Goal: Task Accomplishment & Management: Manage account settings

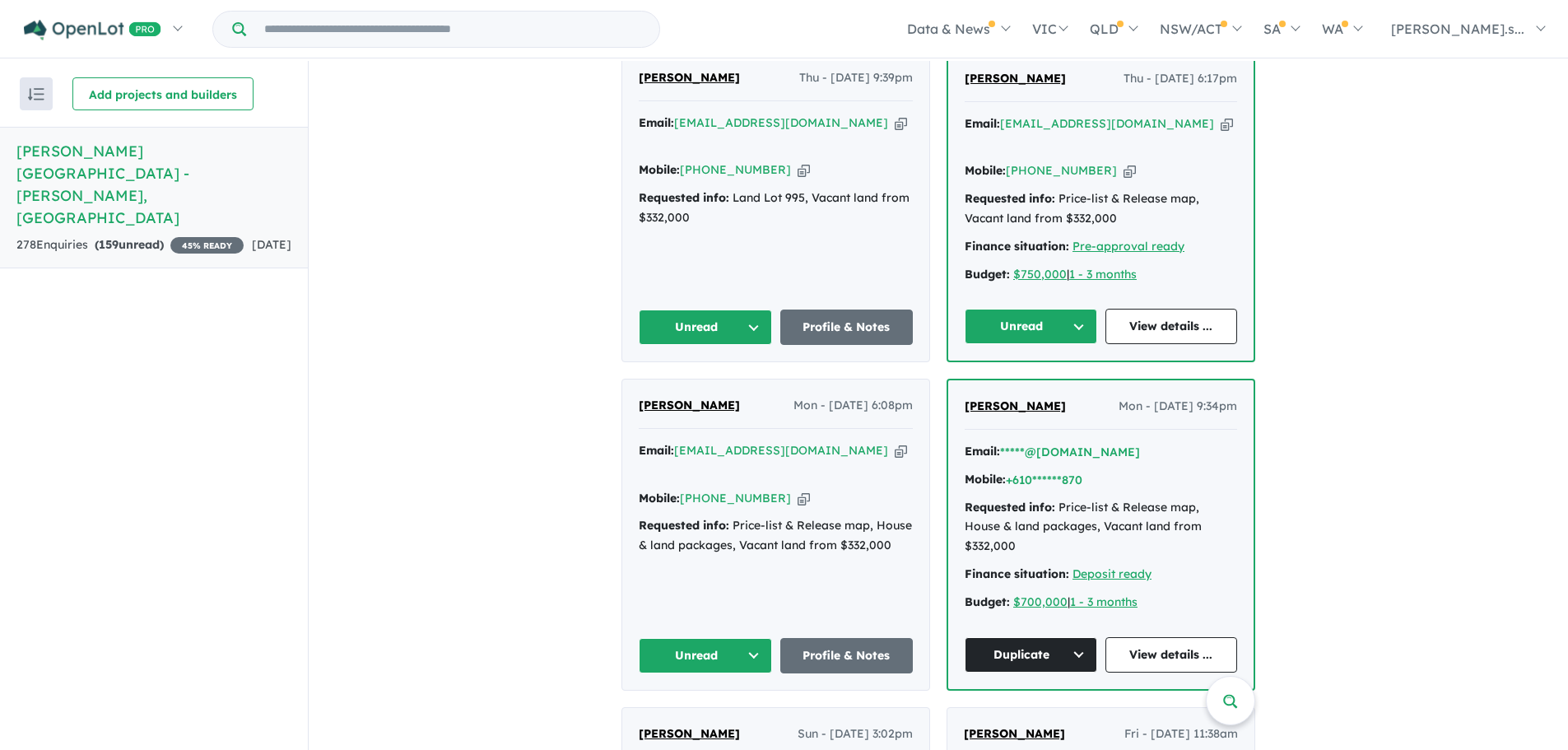
scroll to position [1235, 0]
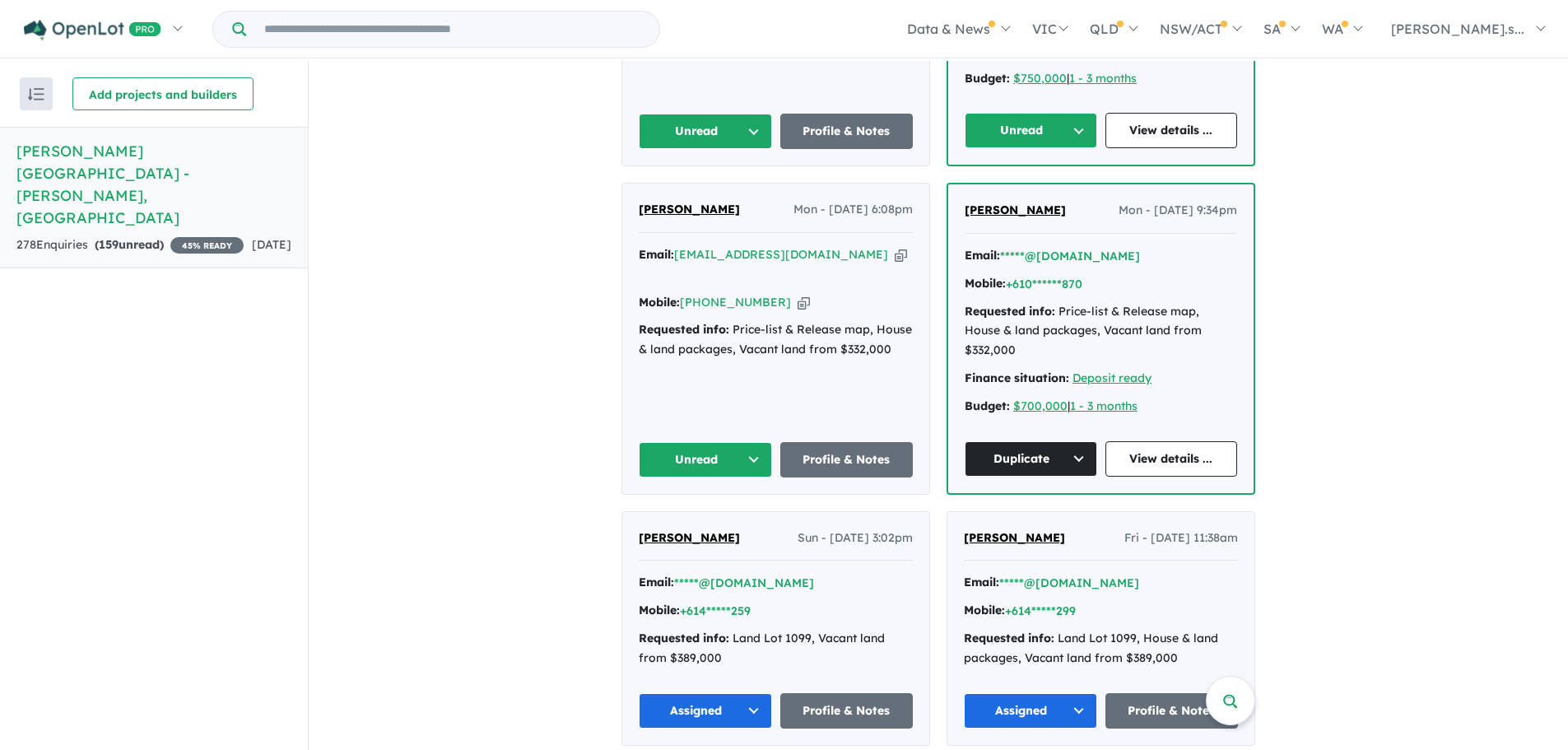
click at [895, 246] on icon "button" at bounding box center [900, 255] width 13 height 17
click at [797, 294] on icon "button" at bounding box center [803, 303] width 13 height 17
drag, startPoint x: 762, startPoint y: 150, endPoint x: 611, endPoint y: 150, distance: 151.0
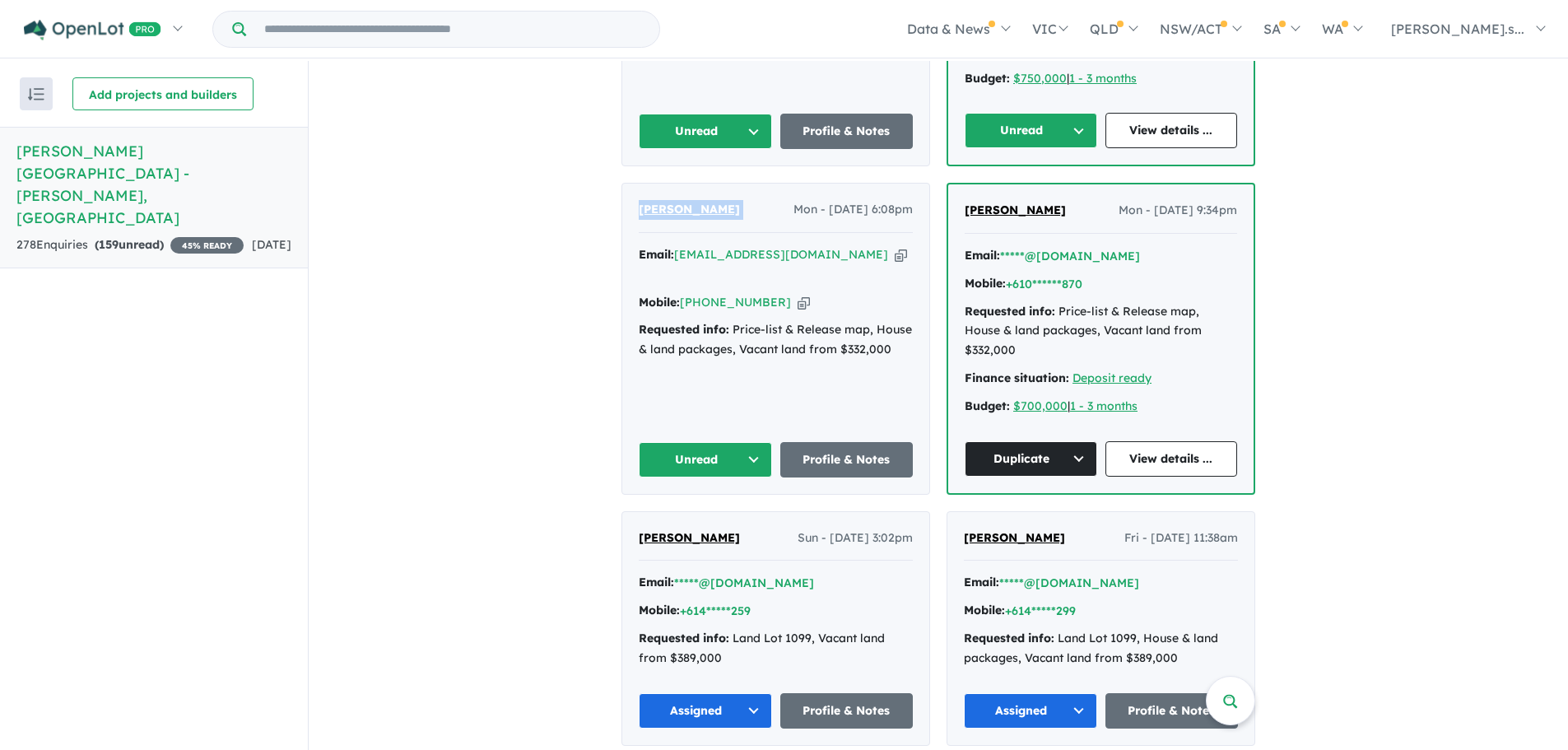
copy span "[PERSON_NAME]"
click at [699, 442] on button "Unread" at bounding box center [705, 460] width 134 height 36
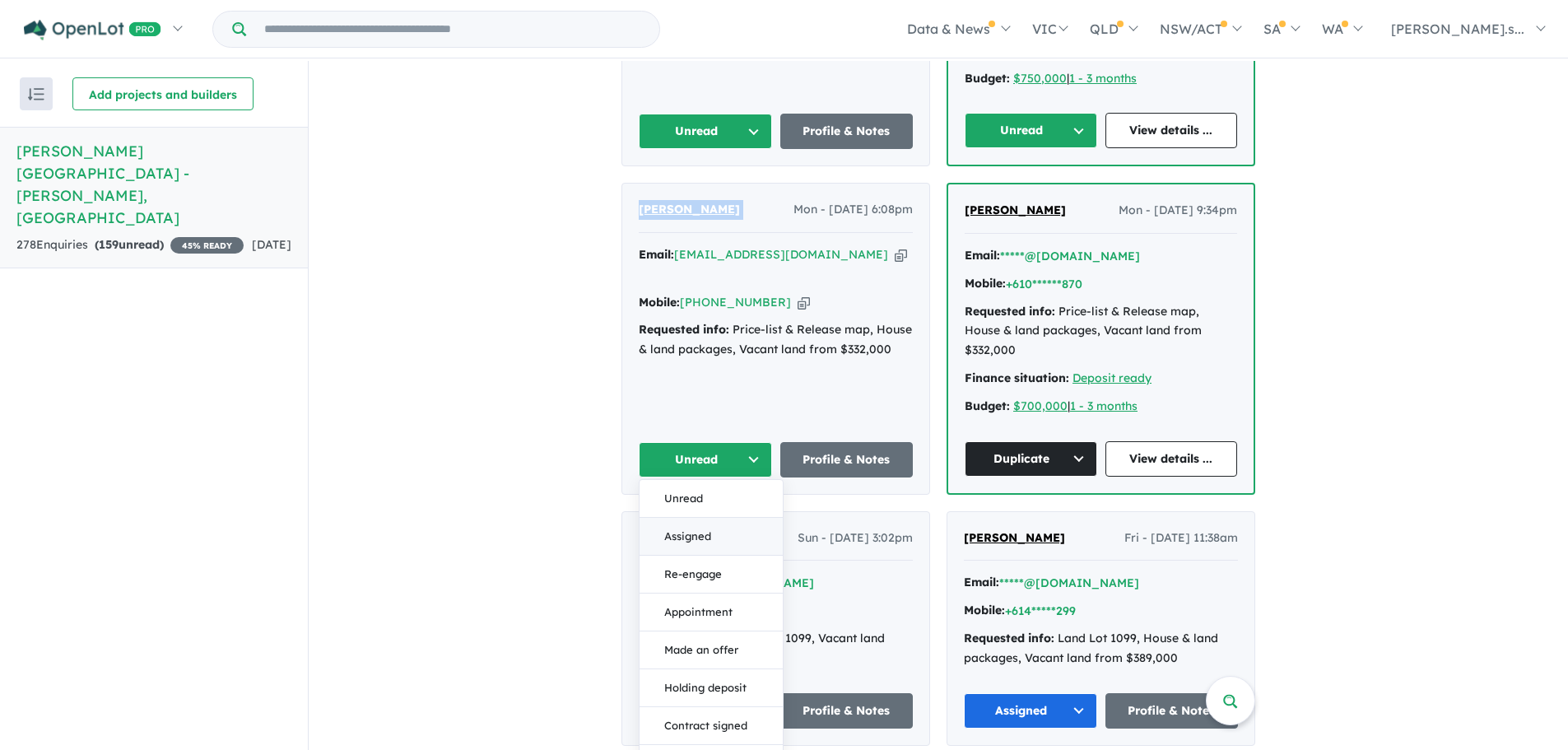
click at [711, 517] on button "Assigned" at bounding box center [711, 536] width 143 height 38
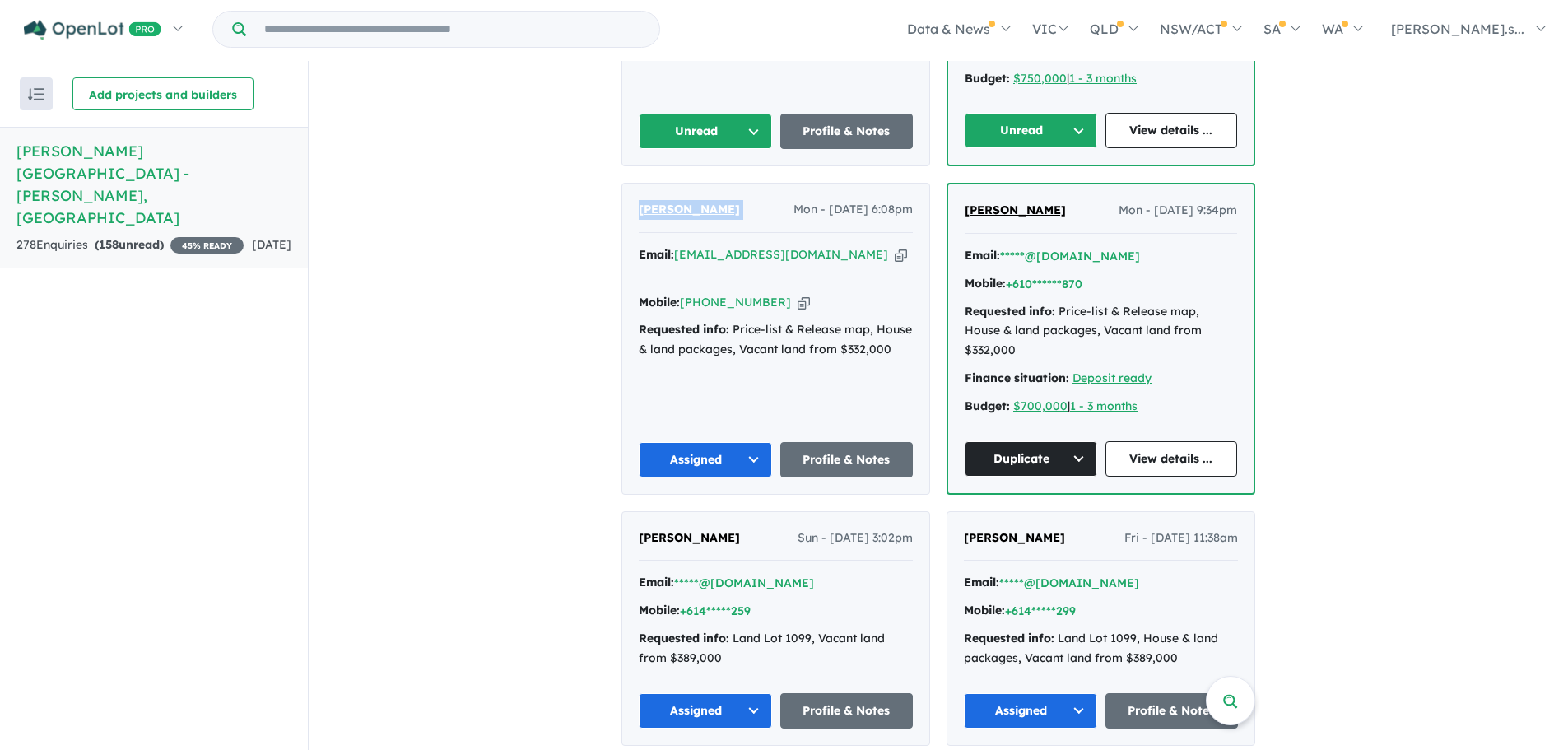
click at [730, 442] on button "Assigned" at bounding box center [705, 460] width 134 height 36
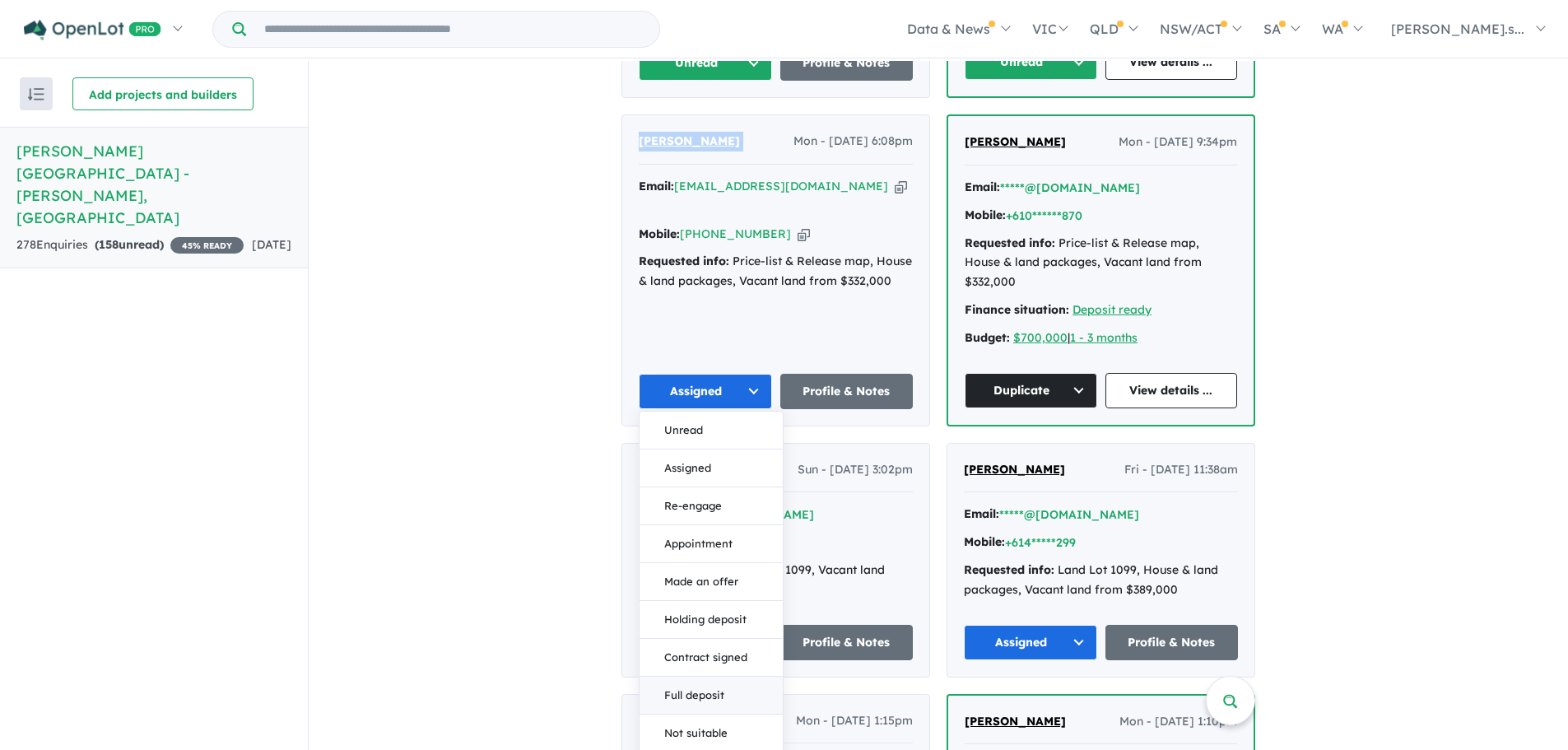
scroll to position [1399, 0]
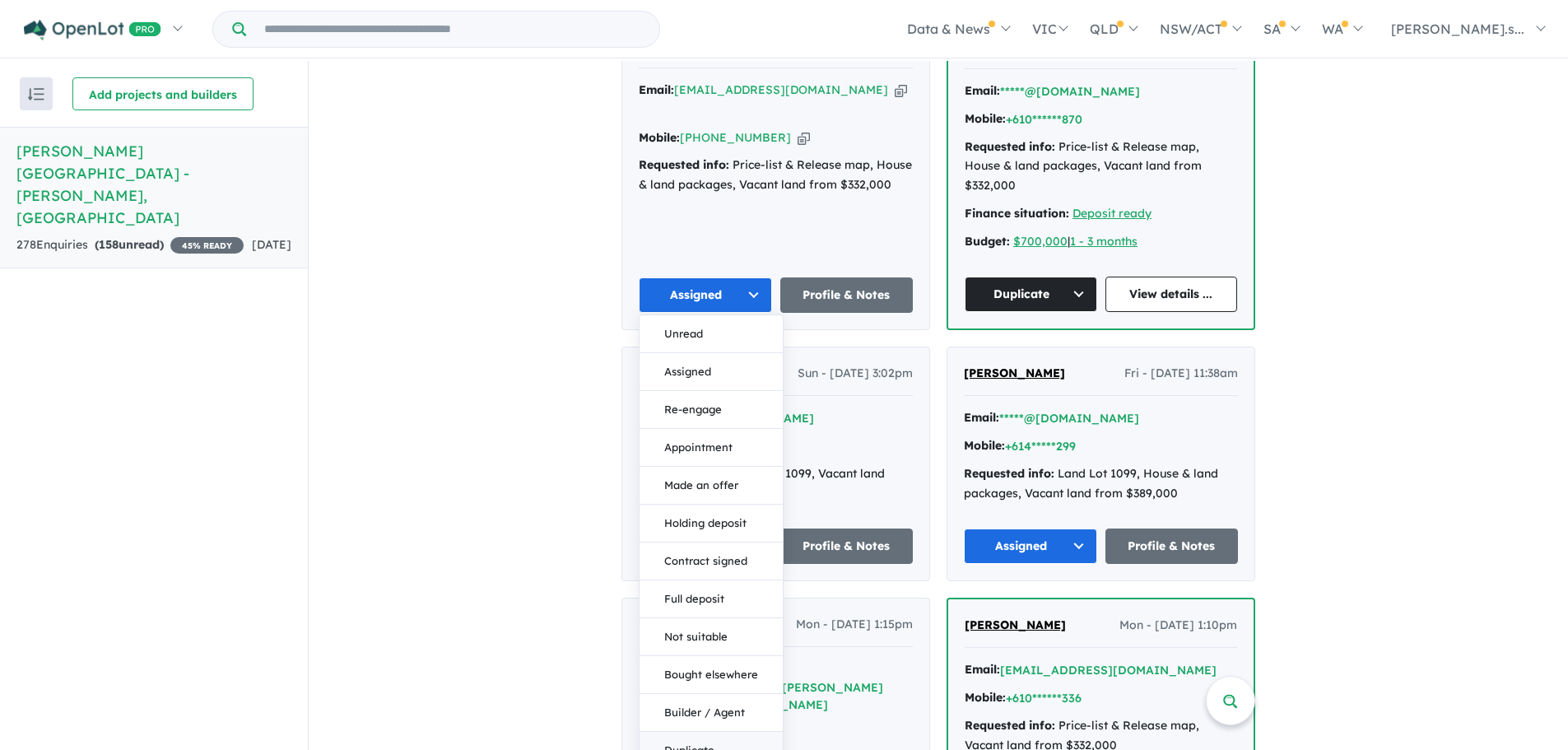
click at [700, 732] on button "Duplicate" at bounding box center [711, 750] width 143 height 38
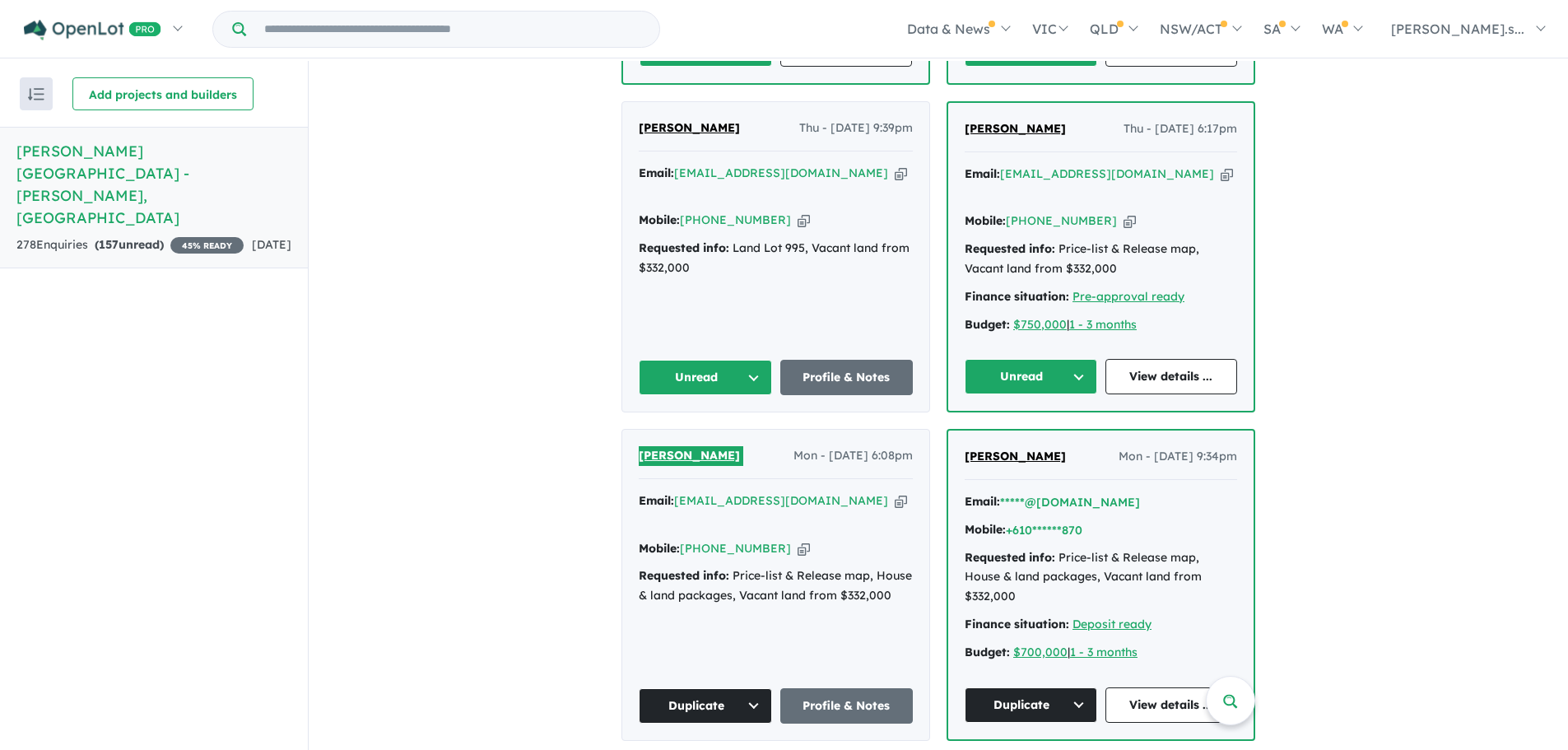
scroll to position [988, 0]
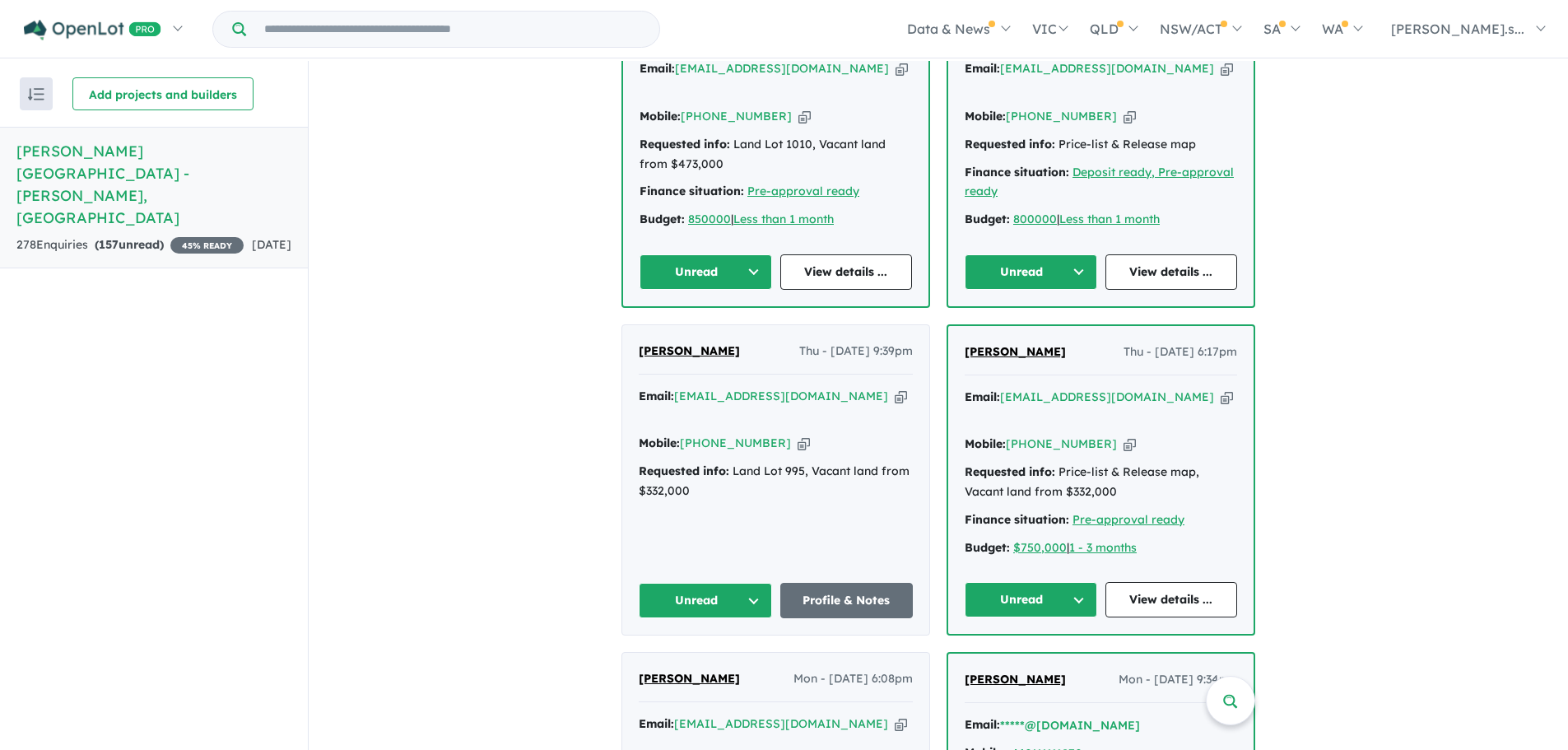
scroll to position [740, 0]
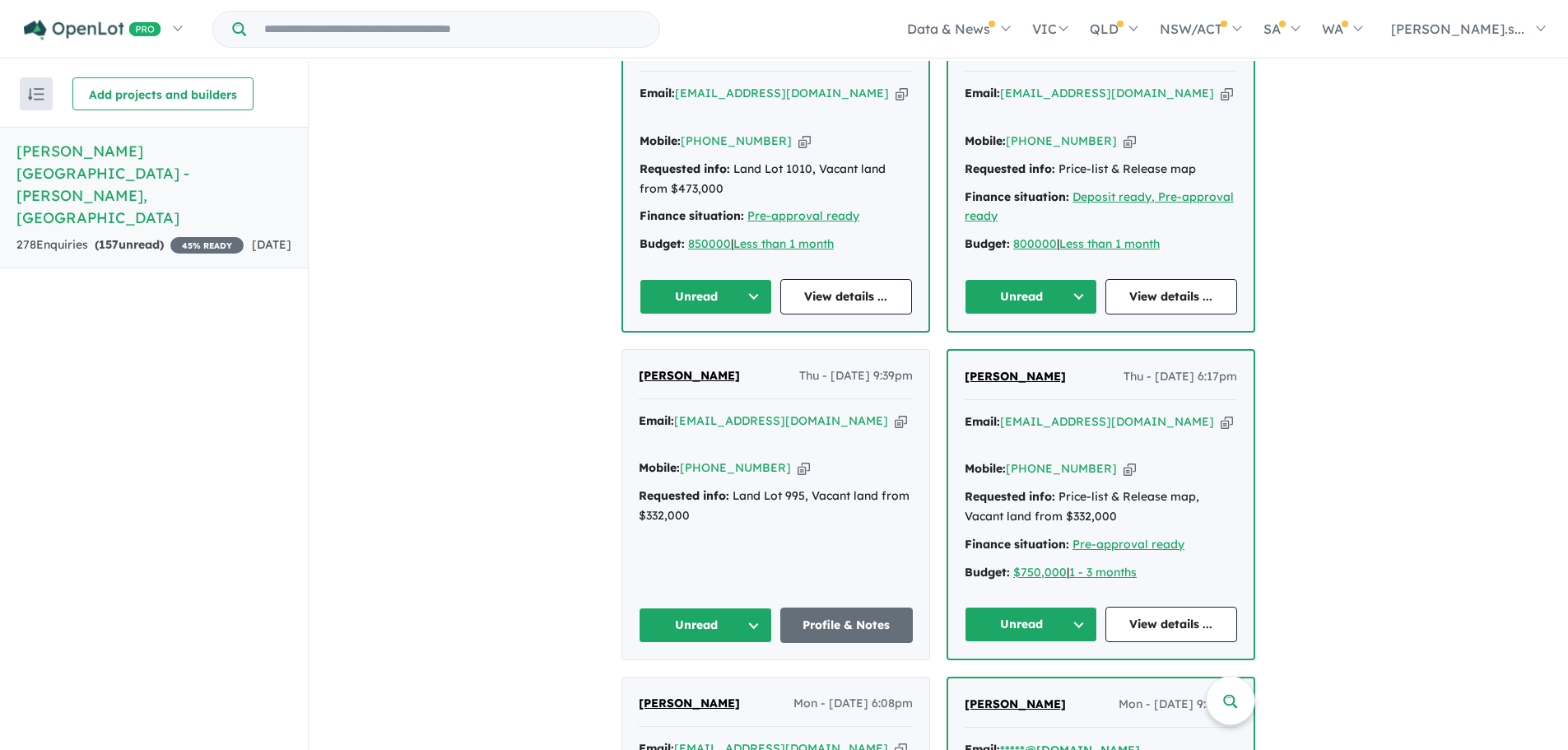
click at [1221, 413] on icon "button" at bounding box center [1227, 422] width 13 height 17
drag, startPoint x: 1104, startPoint y: 412, endPoint x: 1095, endPoint y: 406, distance: 10.8
click at [1124, 460] on icon "button" at bounding box center [1129, 468] width 13 height 17
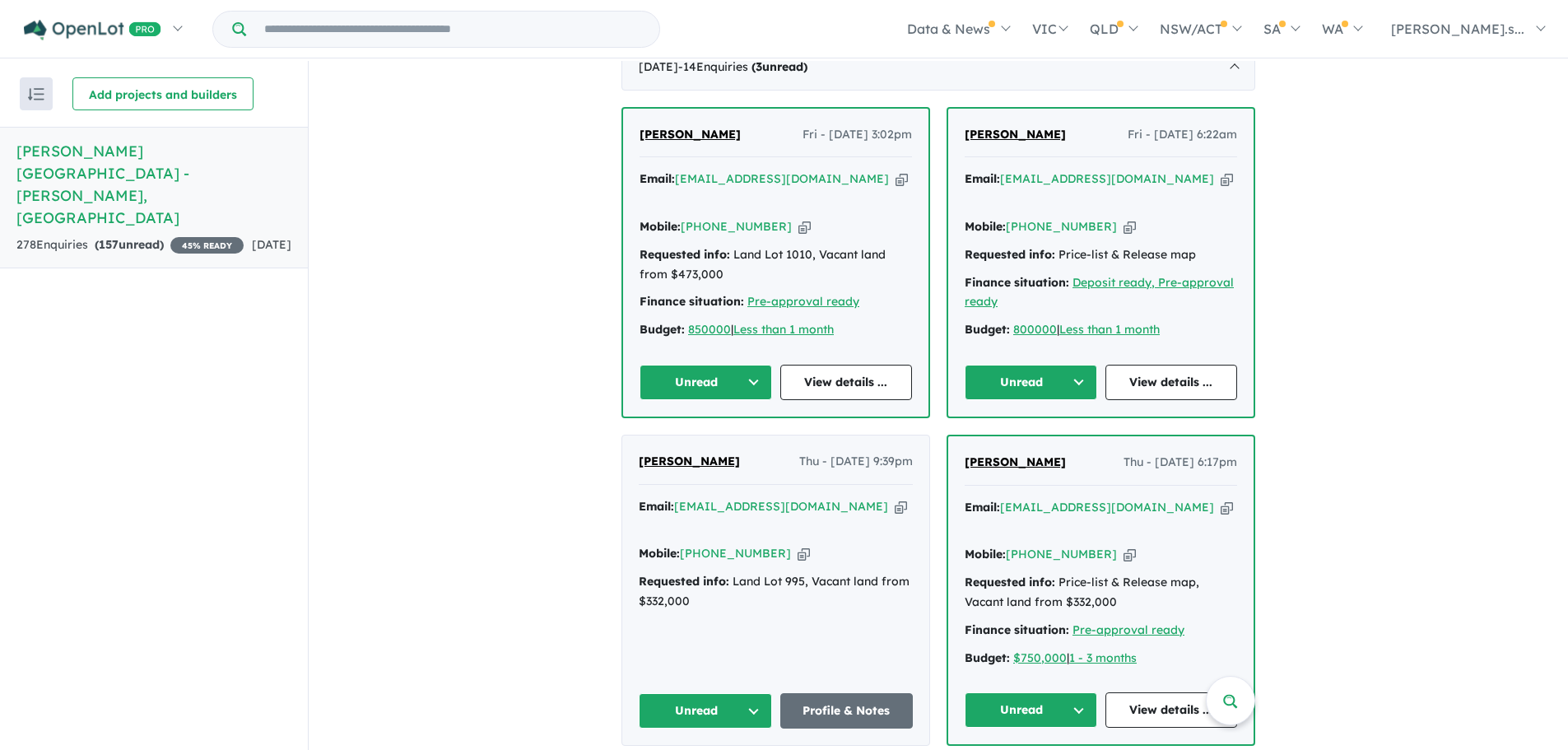
scroll to position [659, 0]
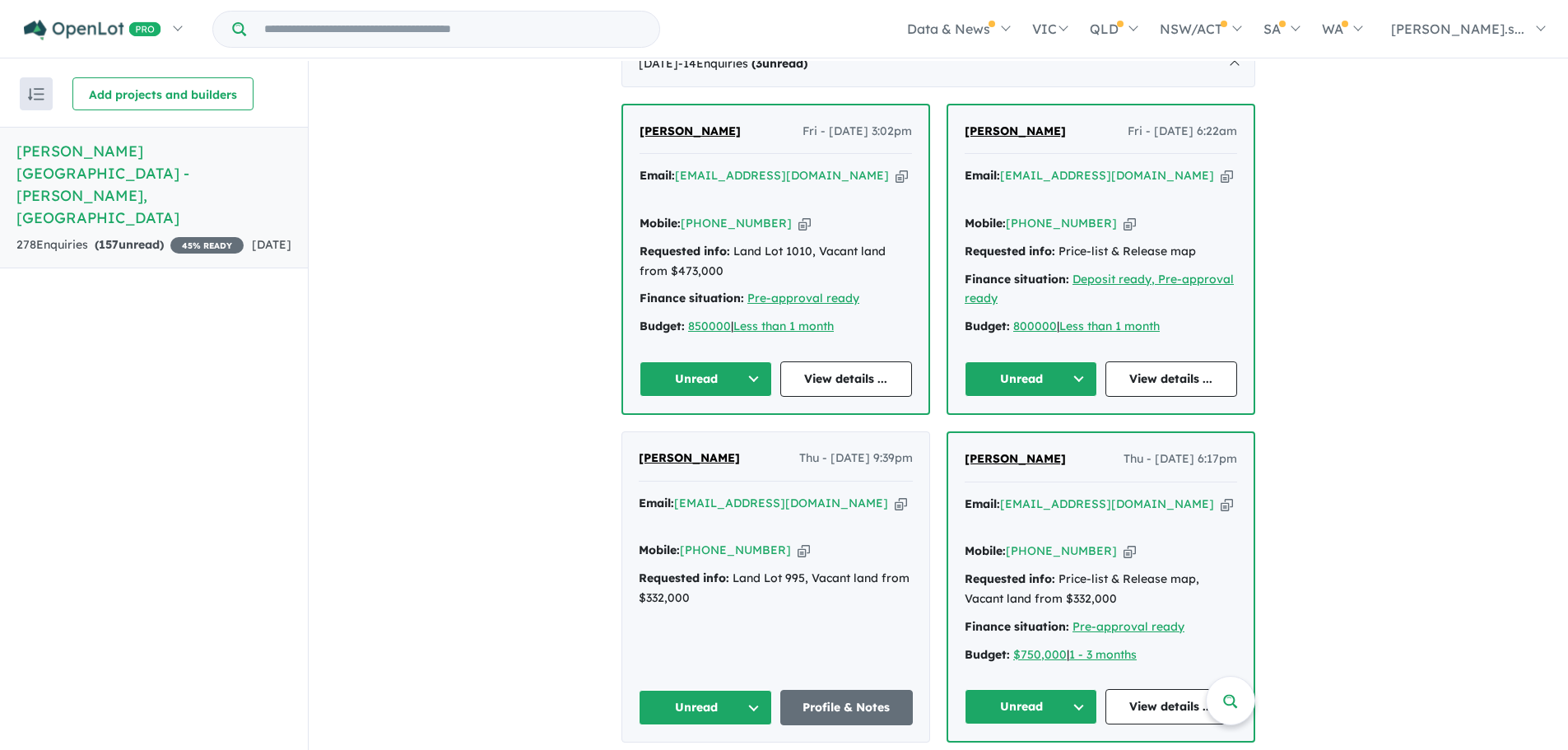
click at [1124, 542] on icon "button" at bounding box center [1129, 551] width 13 height 17
click at [1221, 495] on icon "button" at bounding box center [1227, 504] width 13 height 17
drag, startPoint x: 1093, startPoint y: 417, endPoint x: 939, endPoint y: 416, distance: 154.0
click at [1061, 362] on button "Unread" at bounding box center [1031, 379] width 133 height 36
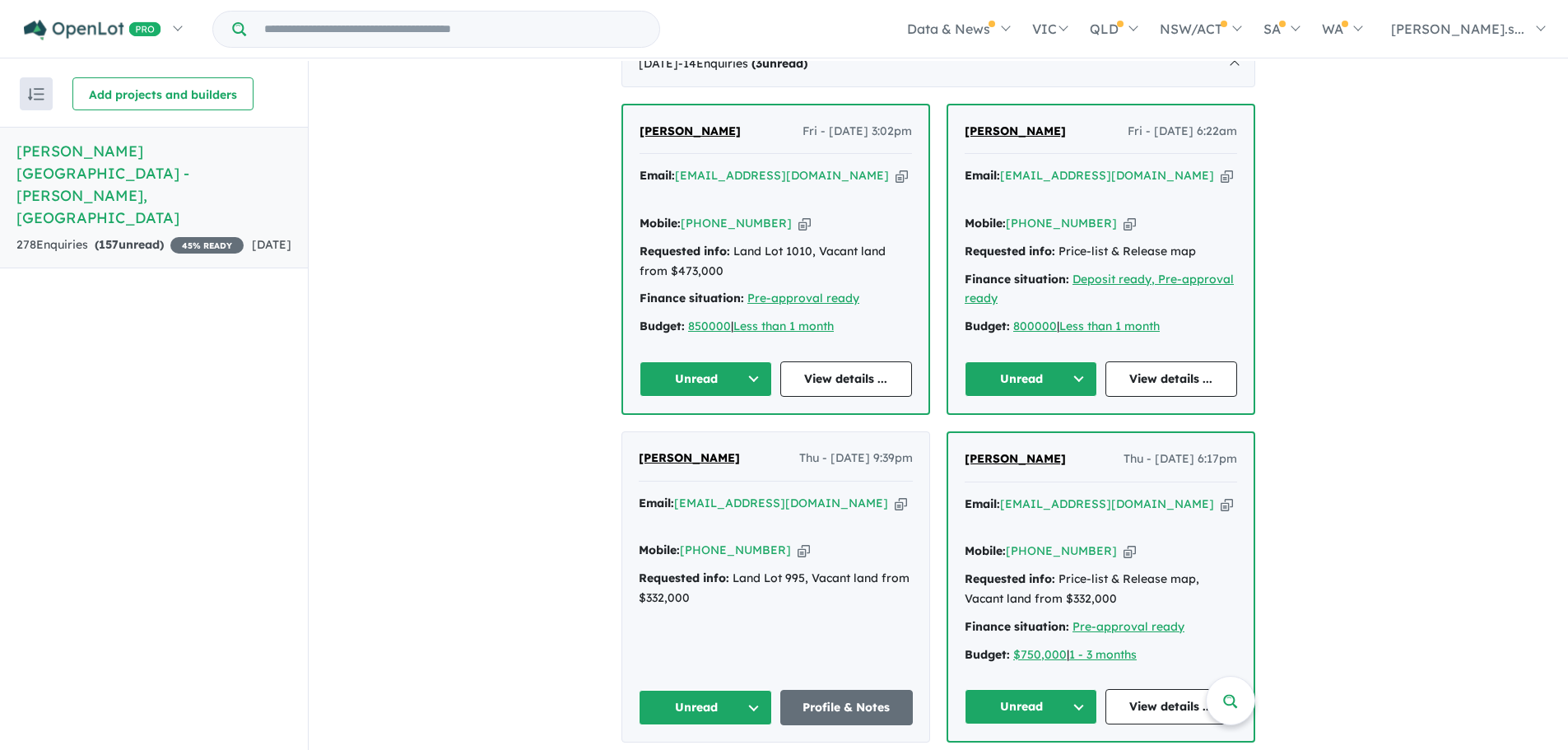
click at [996, 688] on button "Unread" at bounding box center [1031, 706] width 133 height 36
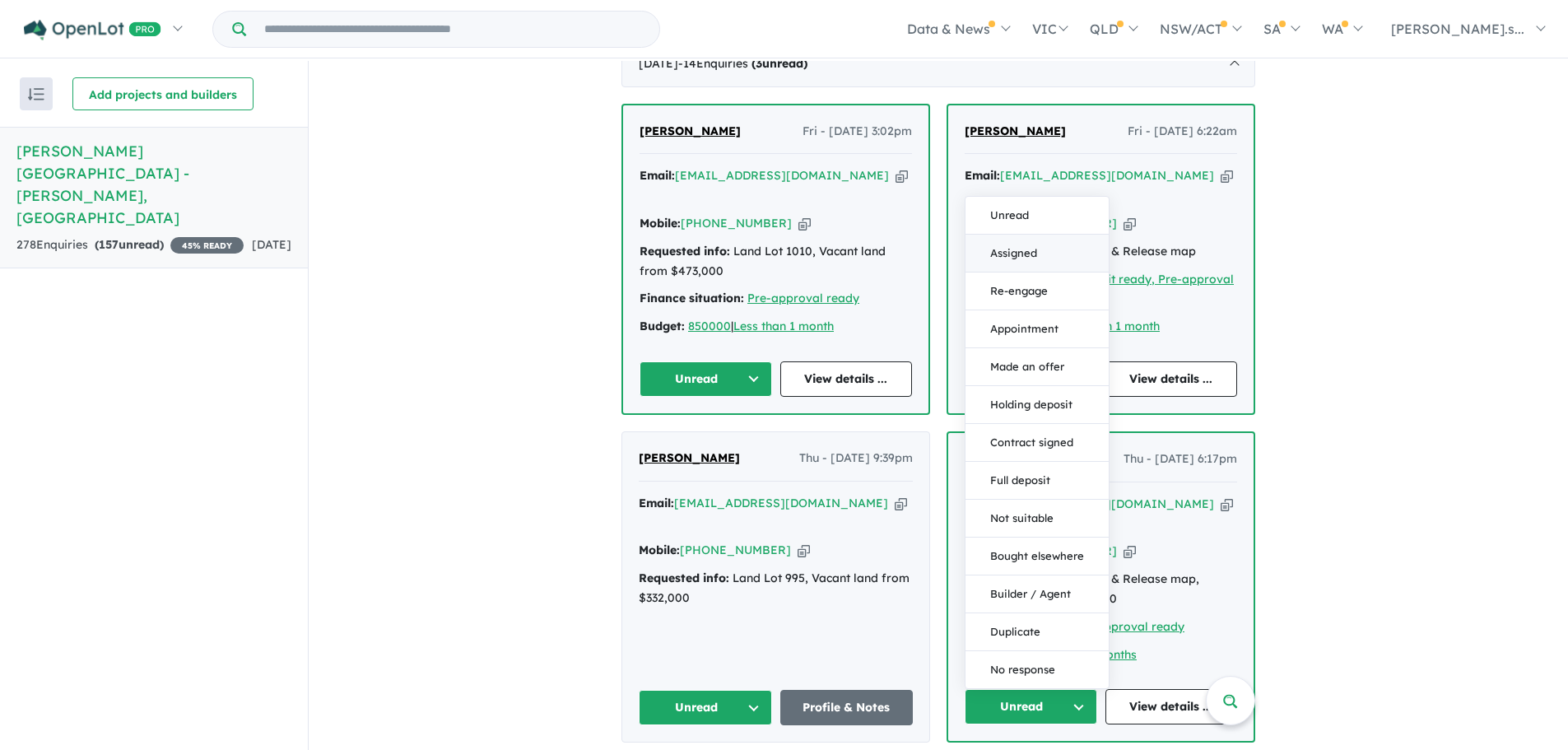
click at [1076, 235] on button "Assigned" at bounding box center [1037, 253] width 143 height 38
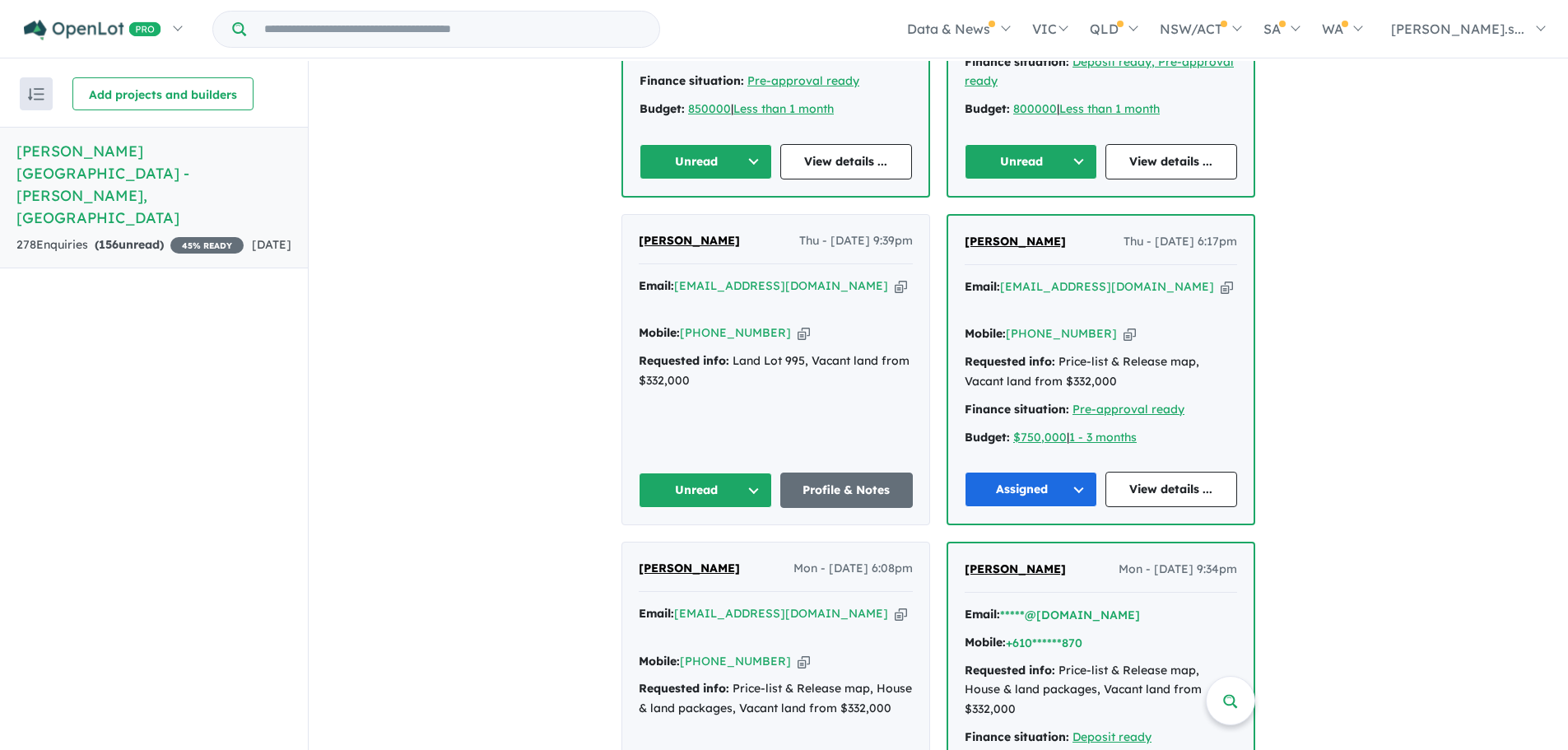
scroll to position [905, 0]
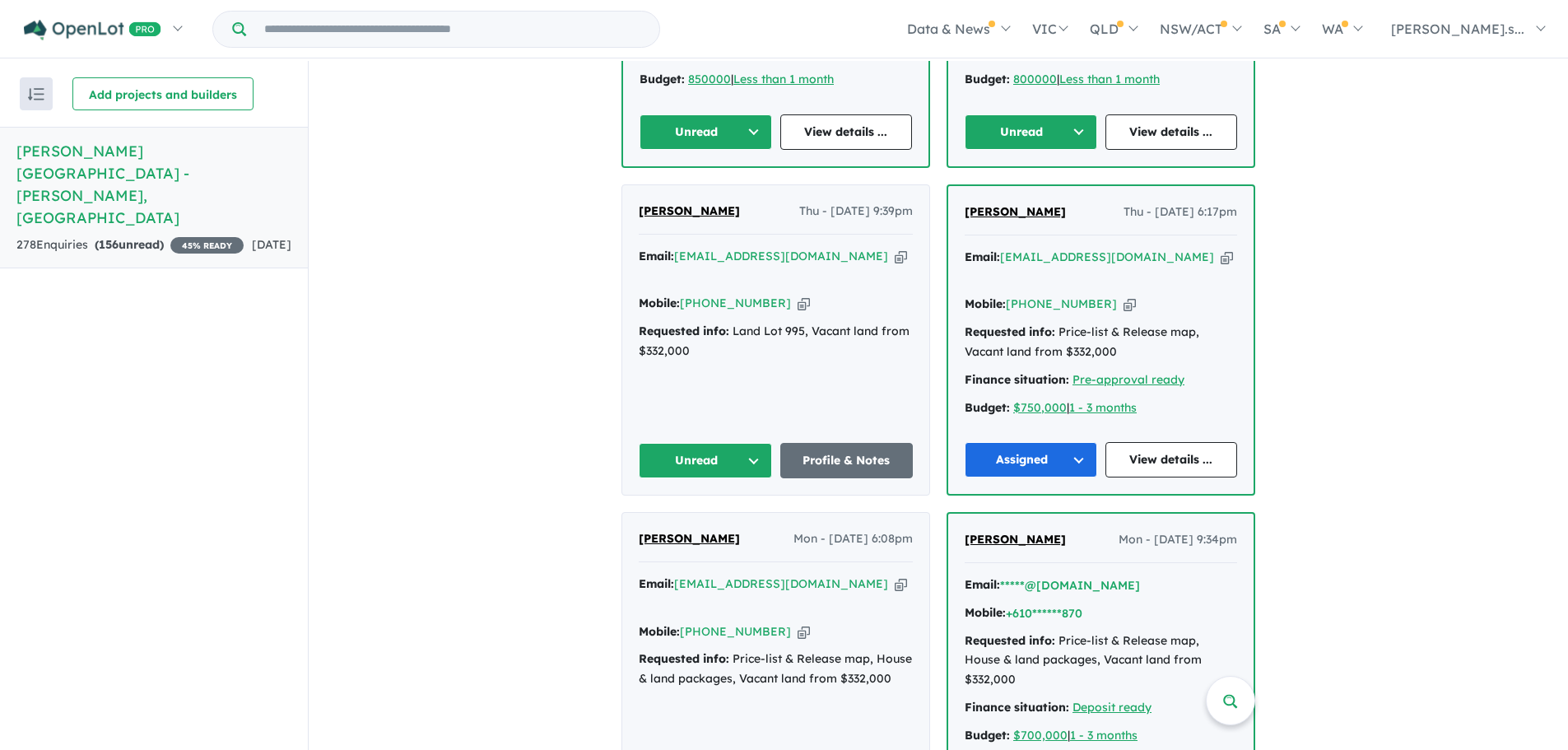
click at [714, 442] on button "Unread" at bounding box center [705, 460] width 134 height 36
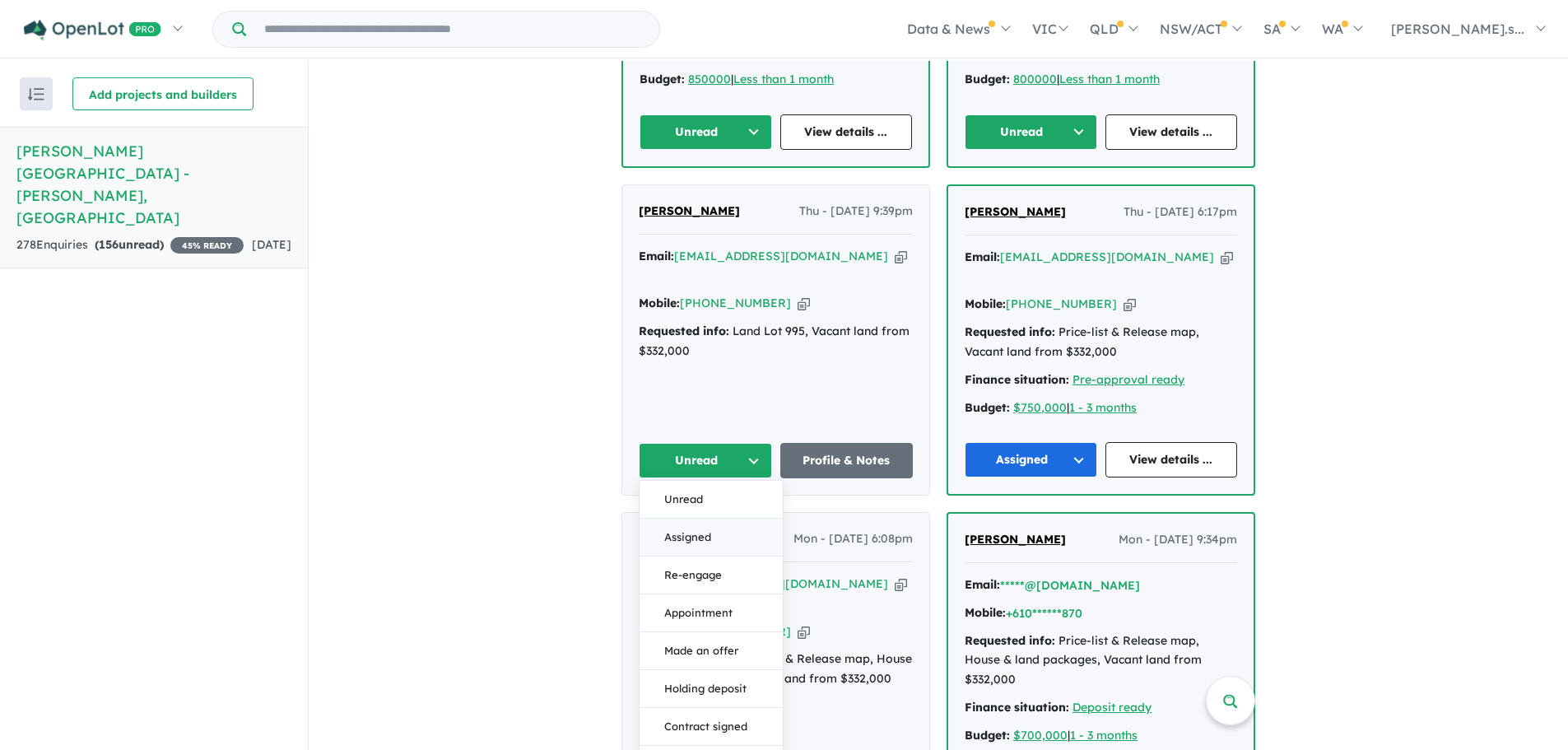
click at [713, 518] on button "Assigned" at bounding box center [711, 537] width 143 height 38
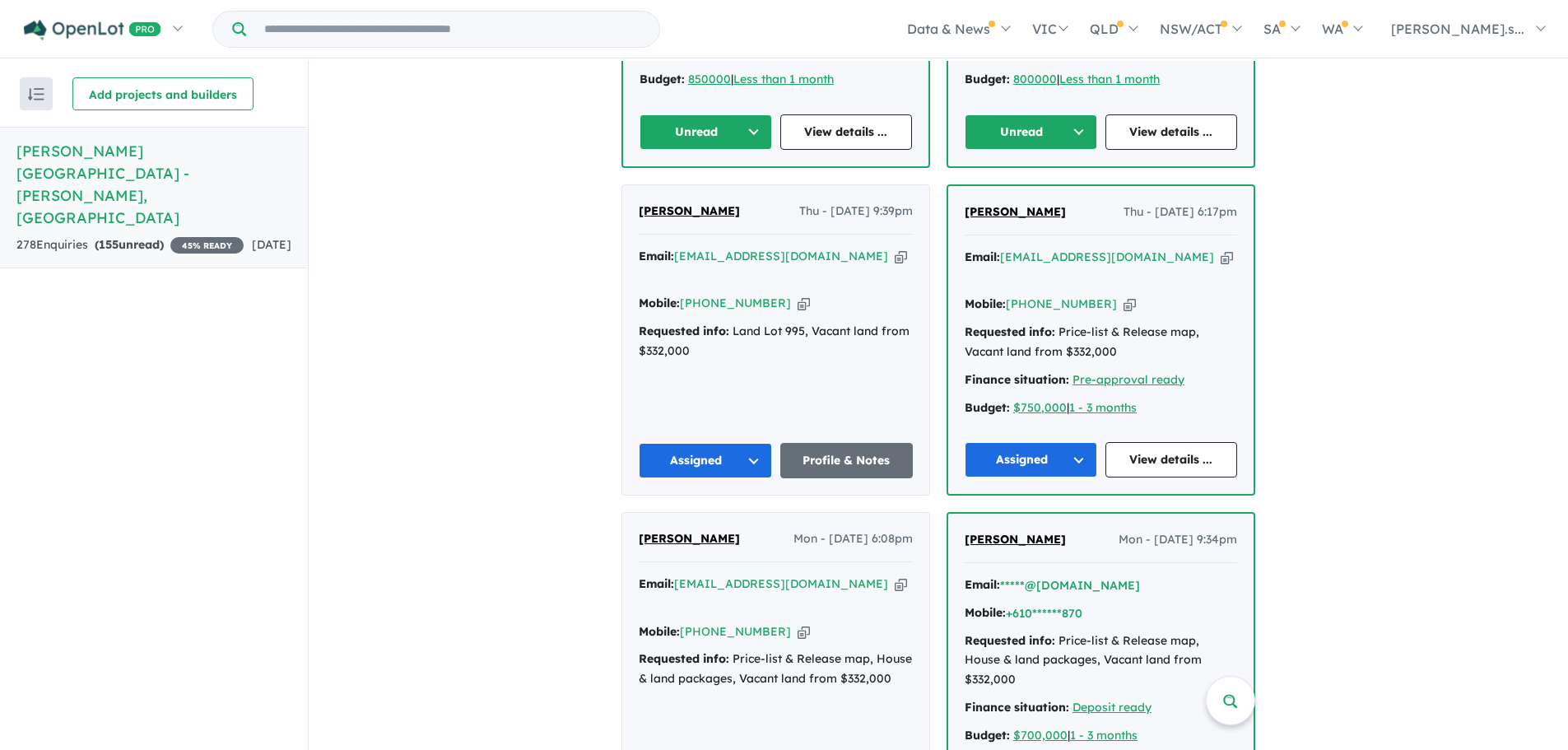
click at [895, 248] on icon "button" at bounding box center [900, 257] width 13 height 17
click at [797, 294] on icon "button" at bounding box center [803, 303] width 13 height 17
drag, startPoint x: 700, startPoint y: 168, endPoint x: 598, endPoint y: 168, distance: 102.0
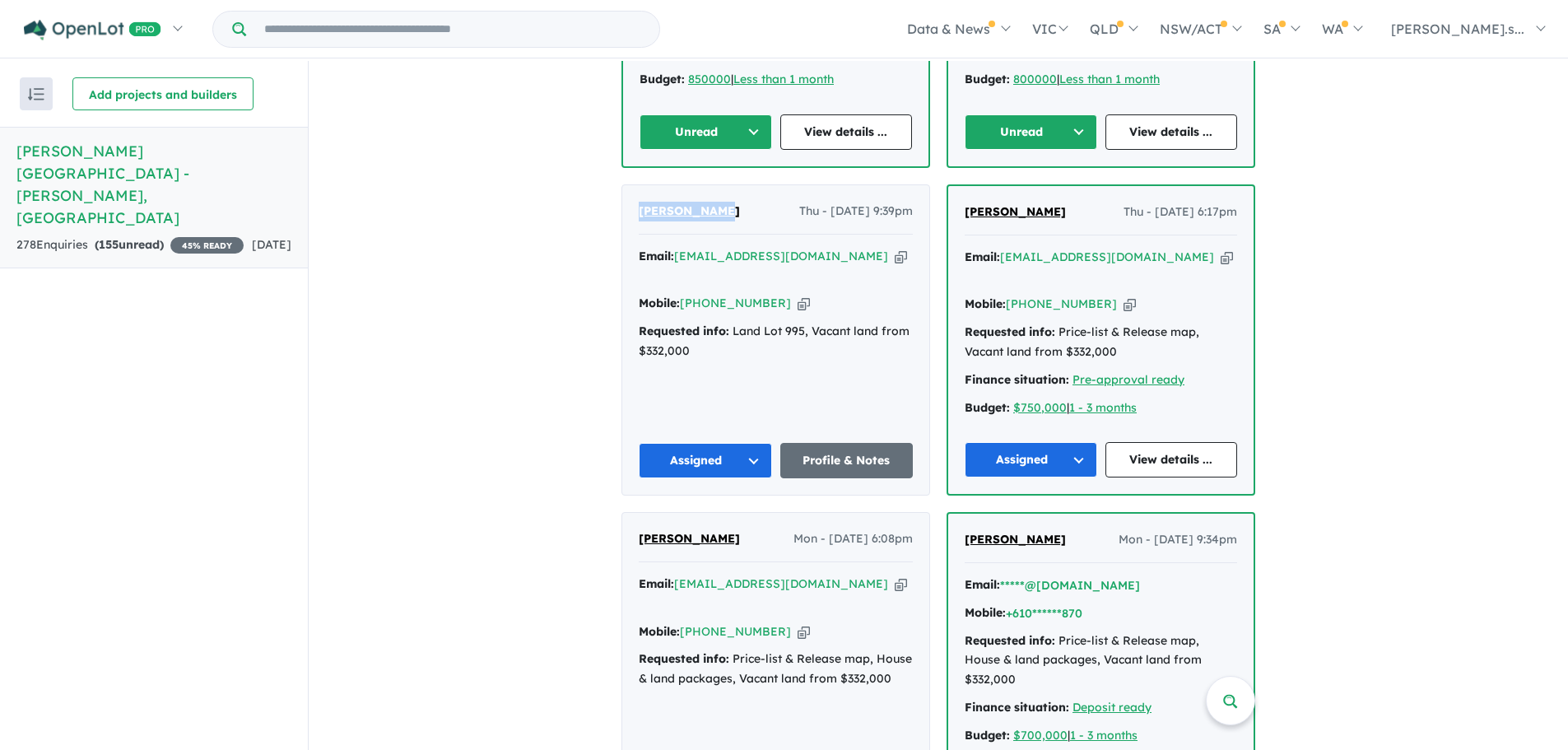
copy span "[PERSON_NAME]"
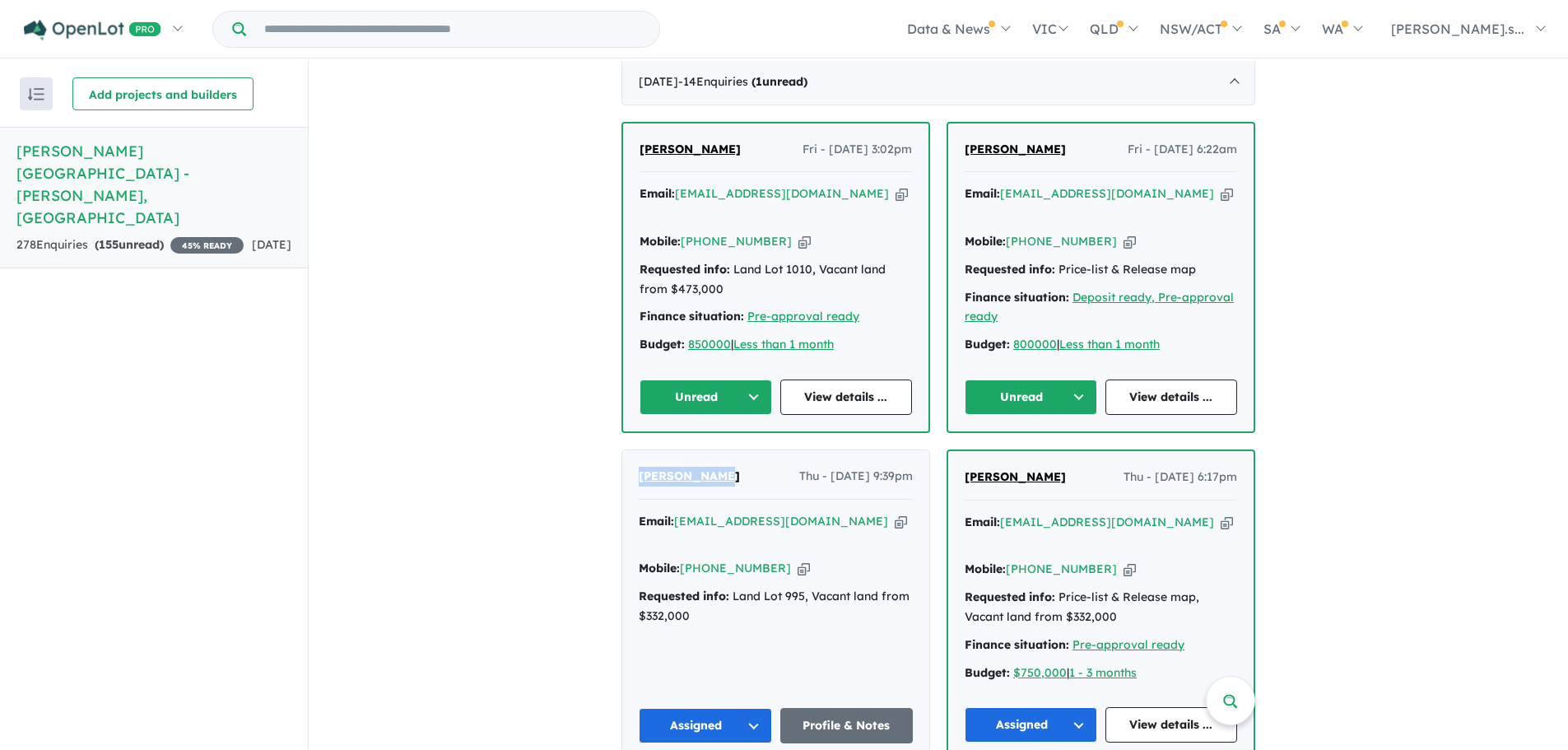
scroll to position [576, 0]
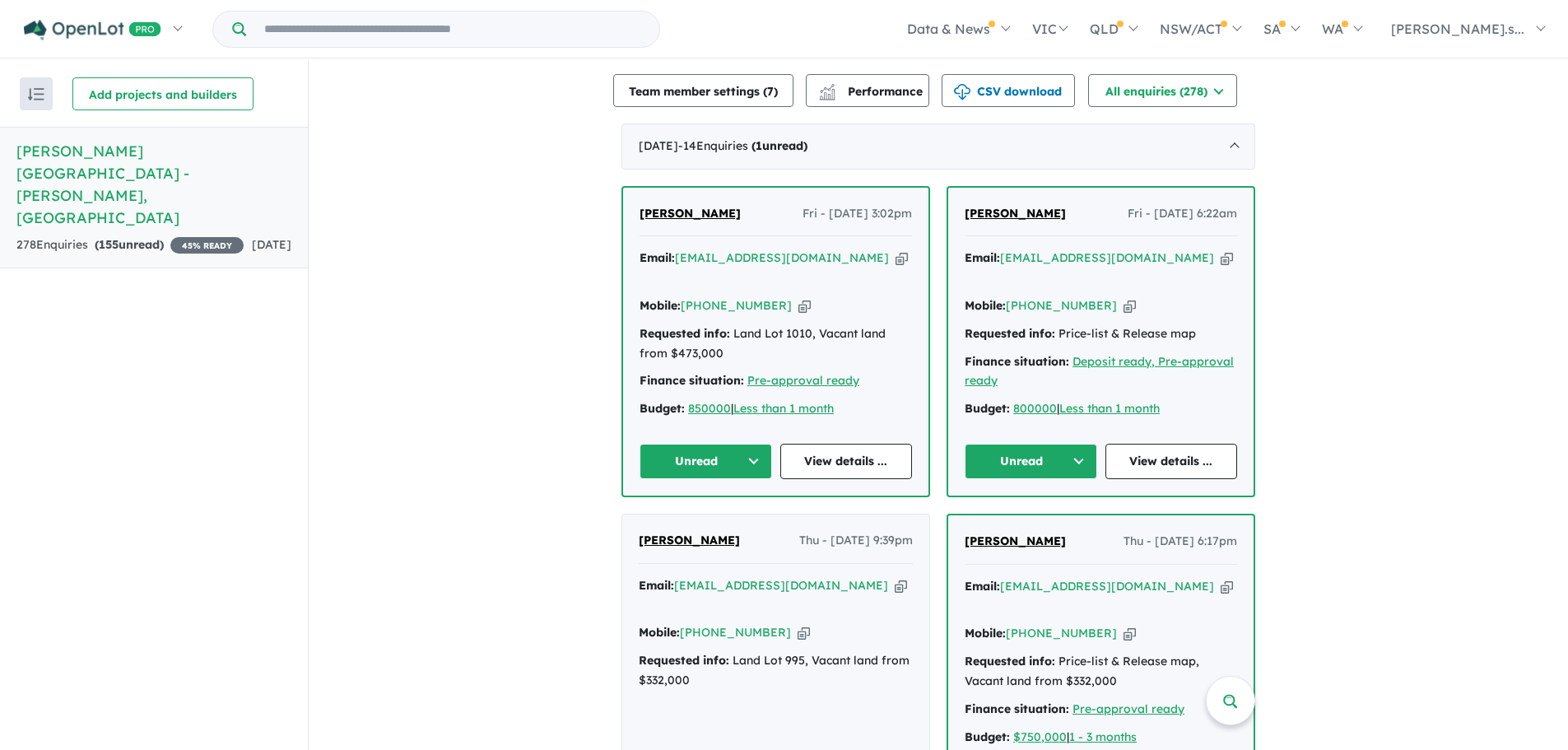
click at [1059, 204] on div "[PERSON_NAME] Fri - [DATE] 6:22am" at bounding box center [1100, 220] width 272 height 33
click at [1221, 249] on icon "button" at bounding box center [1227, 258] width 13 height 17
click at [1038, 443] on button "Unread" at bounding box center [1031, 461] width 133 height 36
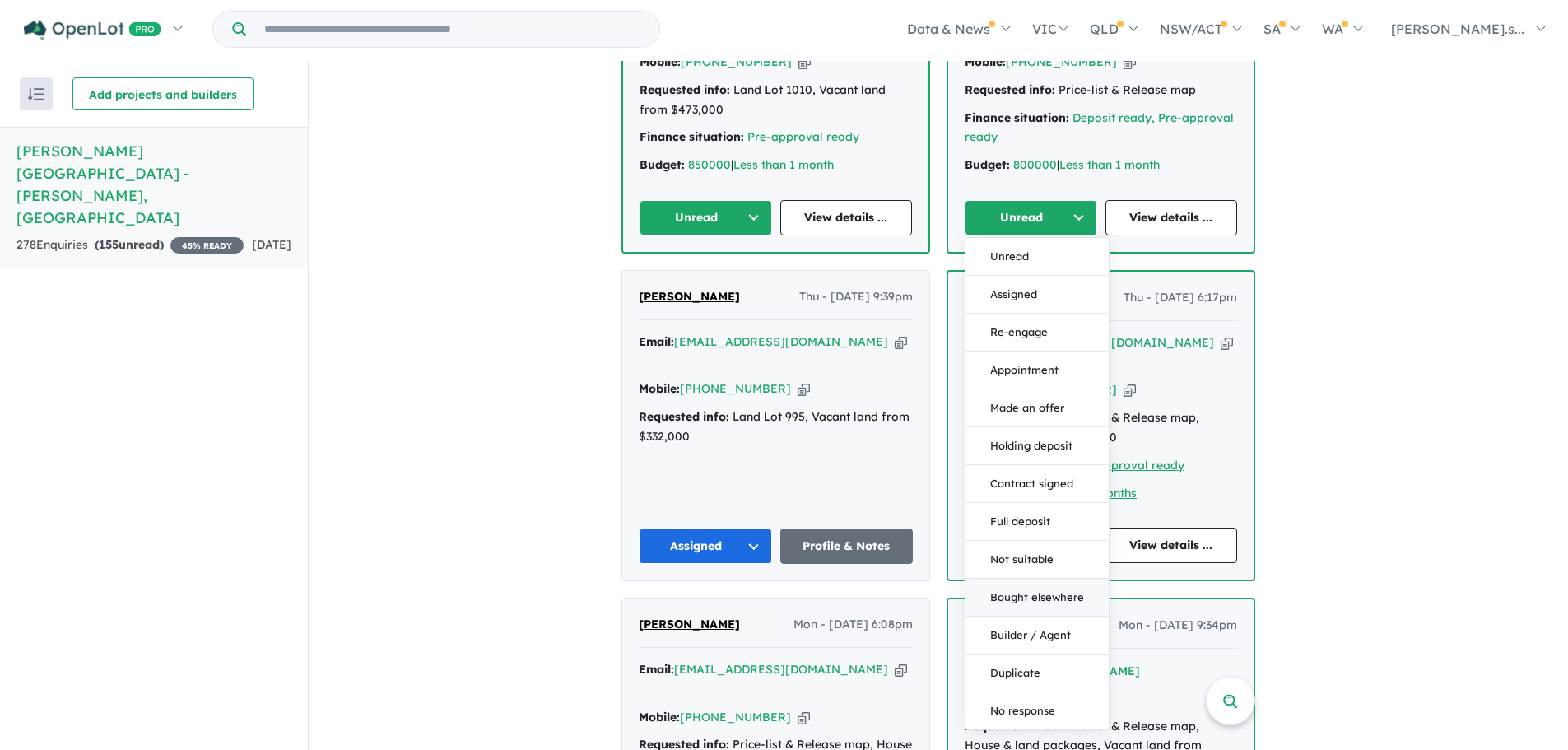
scroll to position [823, 0]
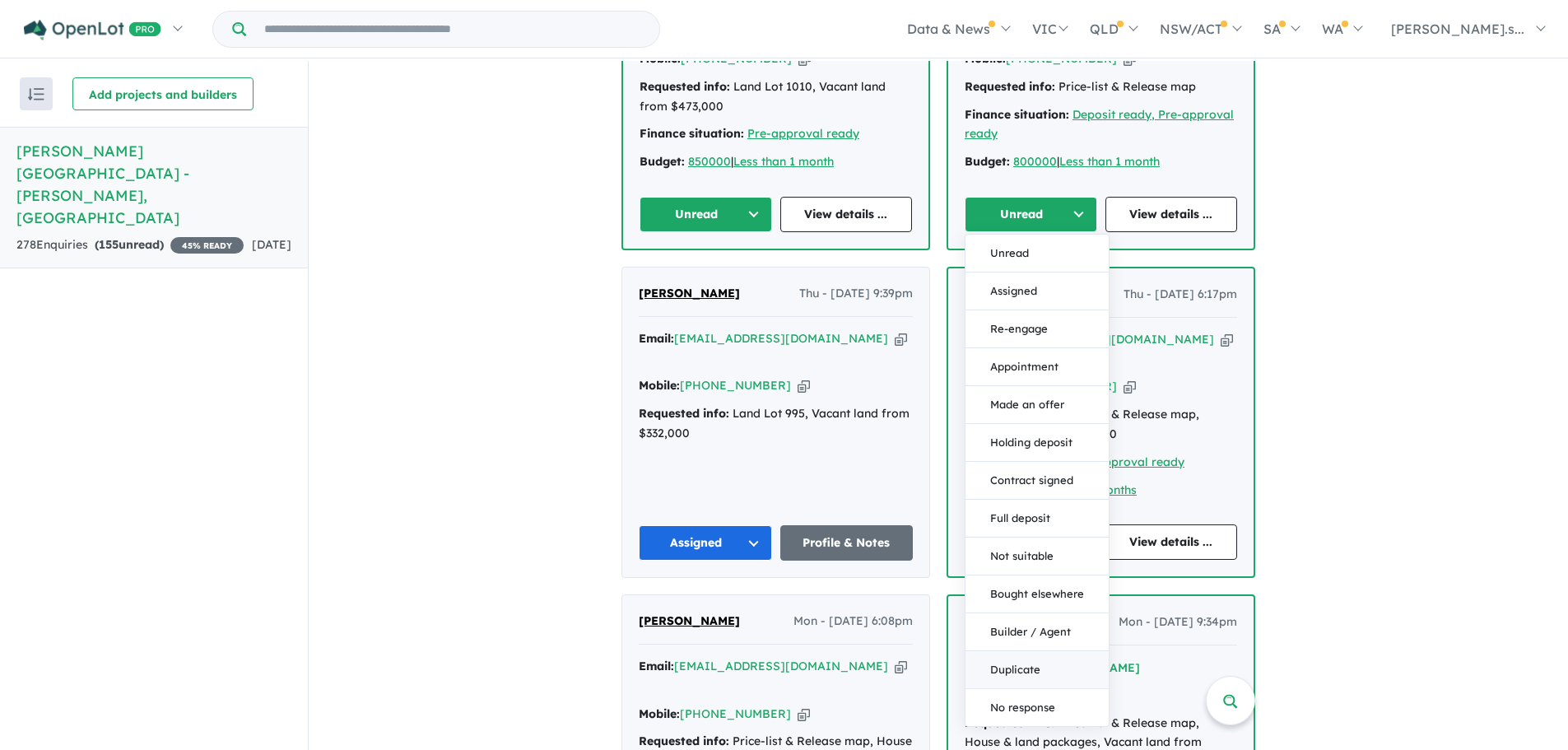
click at [1032, 651] on button "Duplicate" at bounding box center [1037, 669] width 143 height 38
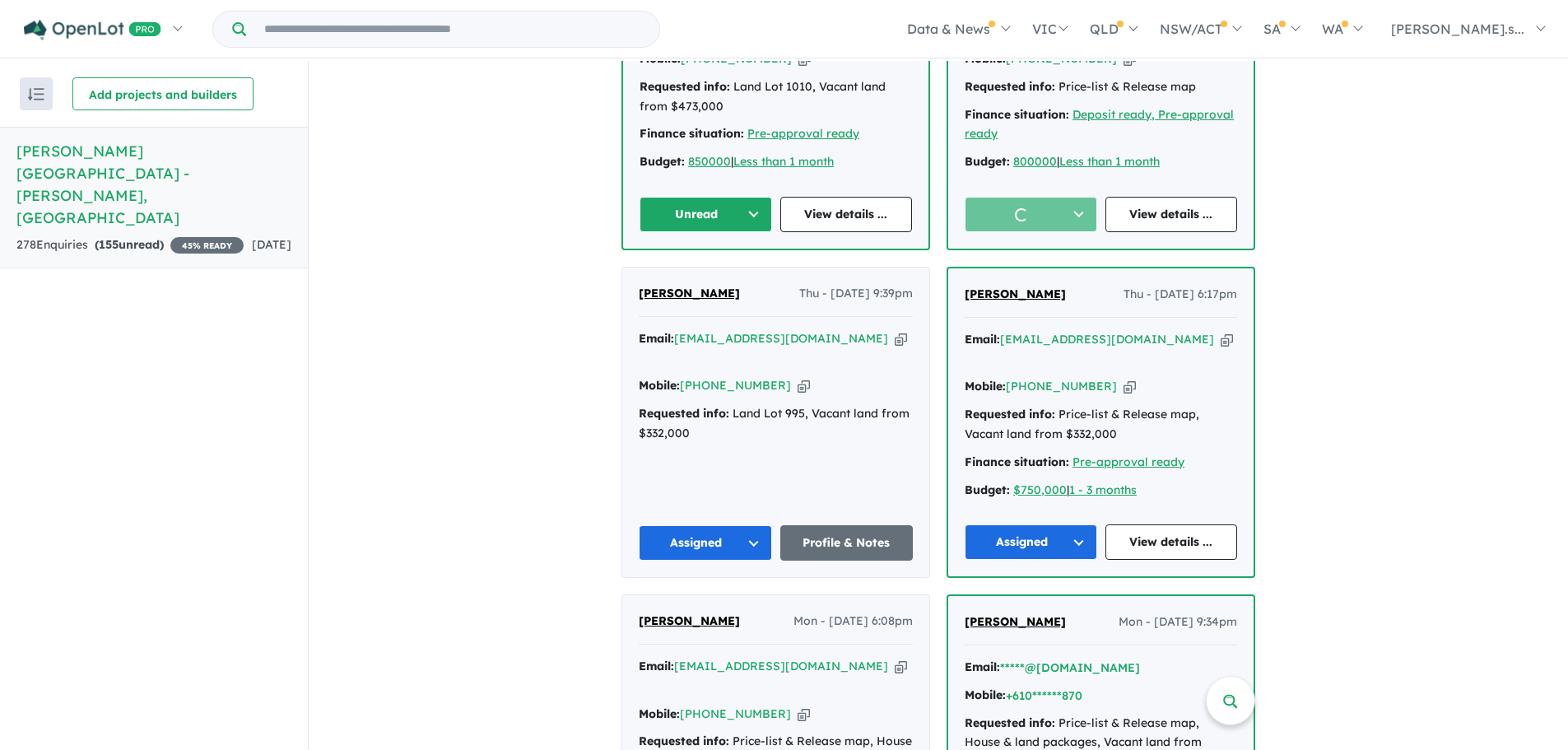
scroll to position [576, 0]
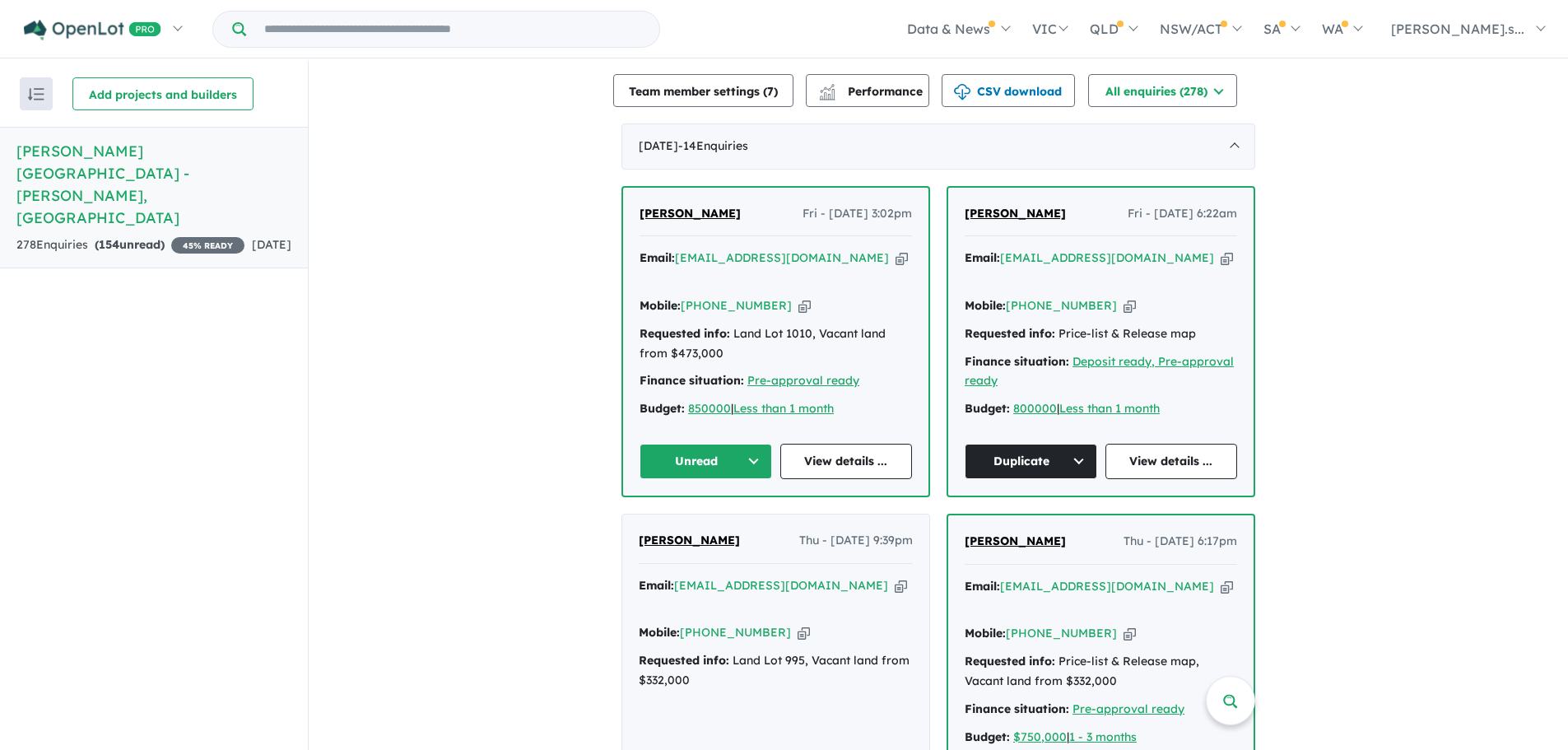
click at [896, 249] on icon "button" at bounding box center [901, 258] width 13 height 17
click at [749, 443] on button "Unread" at bounding box center [706, 461] width 133 height 36
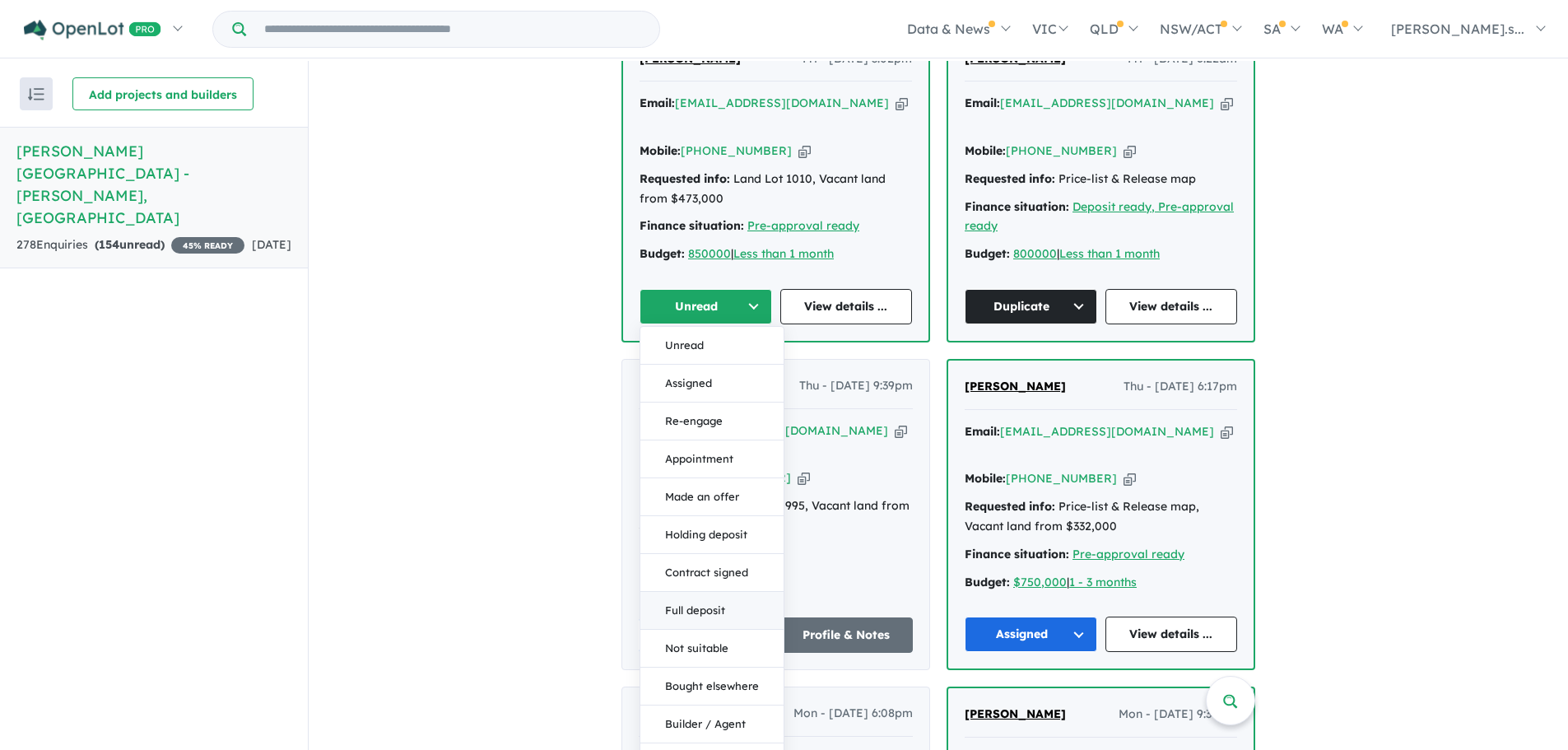
scroll to position [740, 0]
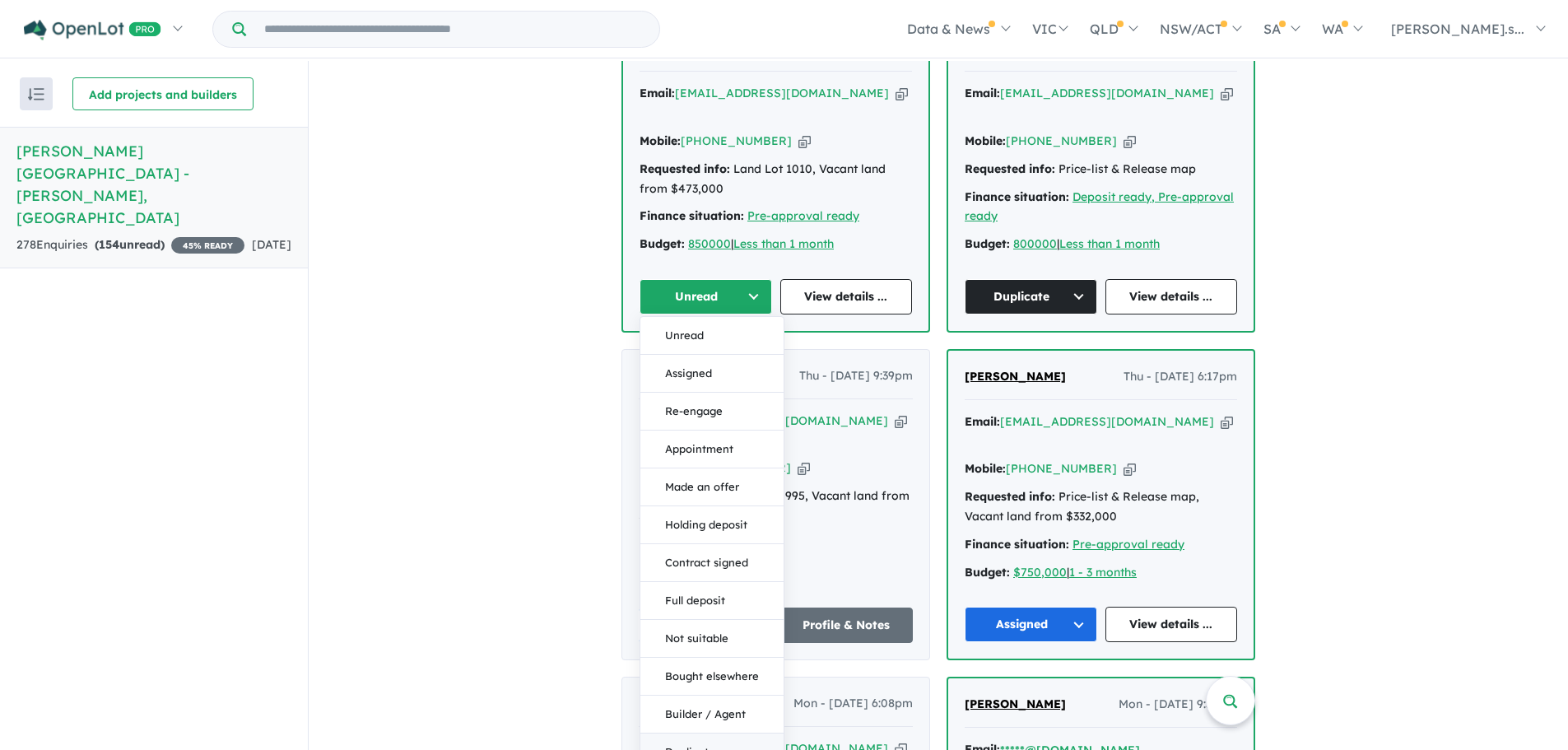
click at [698, 733] on button "Duplicate" at bounding box center [712, 751] width 143 height 38
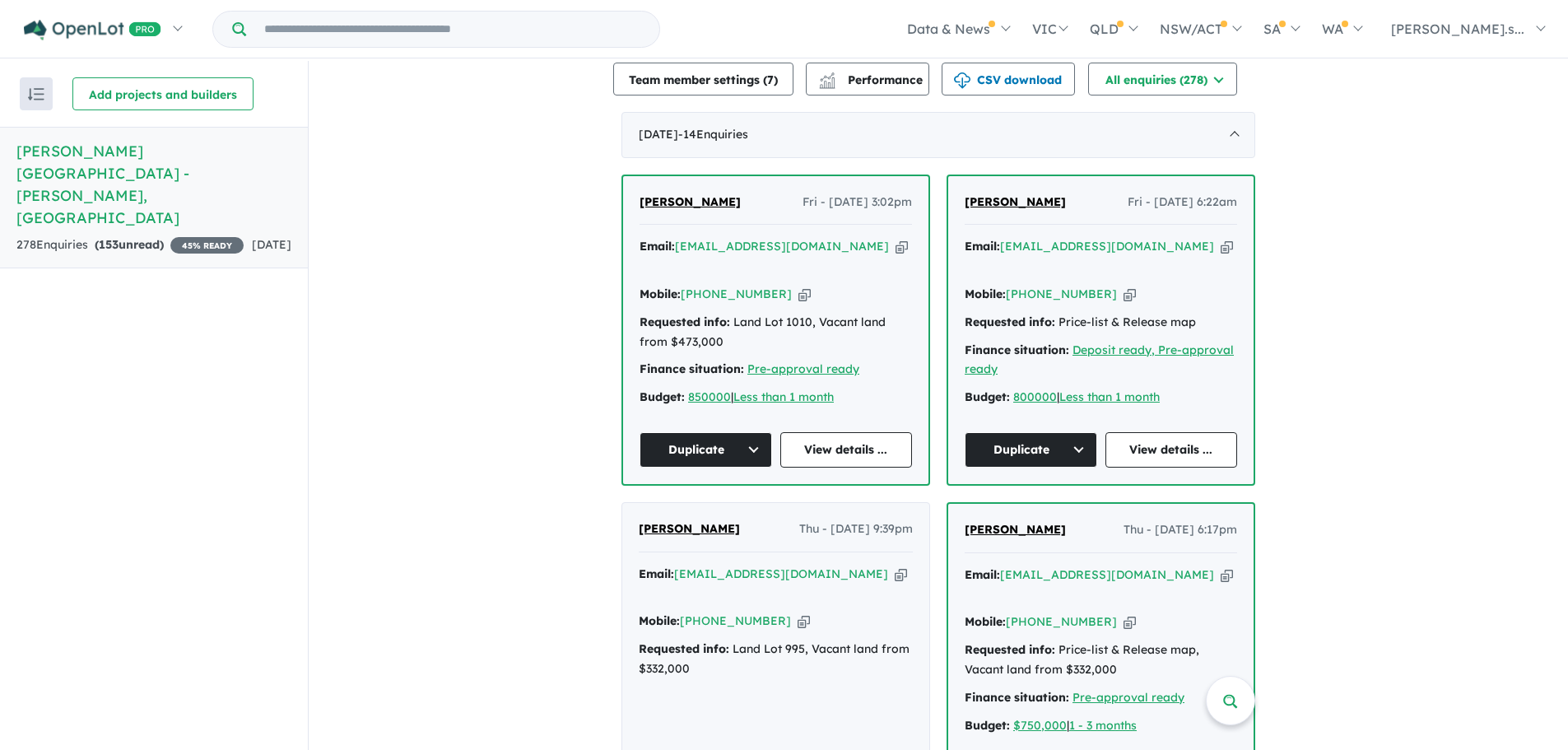
scroll to position [329, 0]
